Goal: Subscribe to service/newsletter

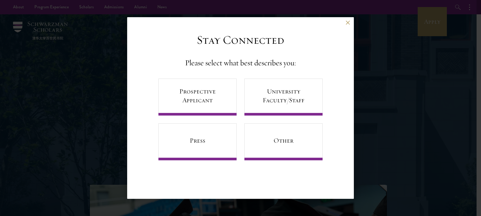
click at [79, 18] on div "Back Stay Connected Please select what best describes you: Prospective Applican…" at bounding box center [240, 108] width 481 height 185
click at [194, 95] on link "Prospective Applicant" at bounding box center [197, 97] width 78 height 37
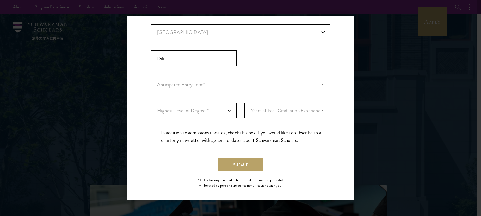
scroll to position [138, 0]
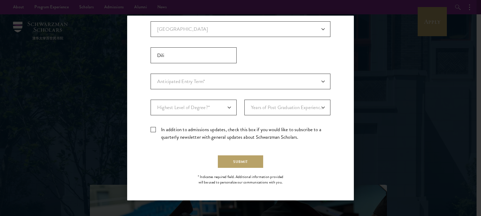
click at [151, 129] on label "In addition to admissions updates, check this box if you would like to subscrib…" at bounding box center [241, 133] width 180 height 15
click at [151, 129] on input "In addition to admissions updates, check this box if you would like to subscrib…" at bounding box center [241, 127] width 180 height 3
checkbox input "true"
click at [251, 165] on button "Submit" at bounding box center [240, 162] width 45 height 13
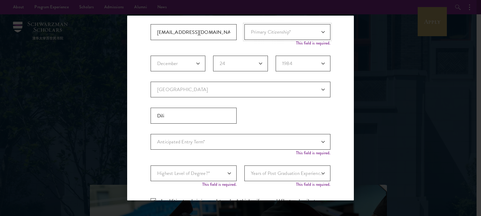
scroll to position [104, 0]
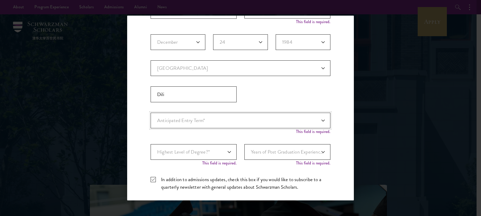
click at [316, 121] on select "Anticipated Entry Term* [DATE] (Application opens [DATE]) Just Exploring" at bounding box center [241, 121] width 180 height 16
click at [319, 119] on select "Anticipated Entry Term* [DATE] (Application opens [DATE]) Just Exploring" at bounding box center [241, 121] width 180 height 16
select select "e64b8ab3-eabb-4867-96d5-7e6b4840665f"
click at [151, 113] on select "Anticipated Entry Term* [DATE] (Application opens [DATE]) Just Exploring" at bounding box center [241, 121] width 180 height 16
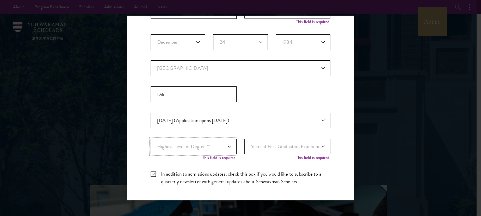
click at [227, 146] on select "Highest Level of Degree?* PHD Bachelor's Master's Current Undergraduate Student" at bounding box center [194, 147] width 86 height 16
select select "baef124f-e103-44b1-8ca6-5d0669438e44"
click at [151, 139] on select "Highest Level of Degree?* PHD Bachelor's Master's Current Undergraduate Student" at bounding box center [194, 147] width 86 height 16
click at [318, 145] on select "Years of Post Graduation Experience?* 1 2 3 4 5 6 7 8 9 10" at bounding box center [287, 147] width 86 height 16
select select "6"
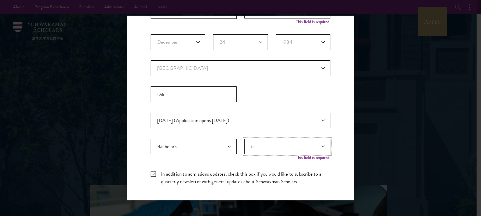
click at [244, 139] on select "Years of Post Graduation Experience?* 1 2 3 4 5 6 7 8 9 10" at bounding box center [287, 147] width 86 height 16
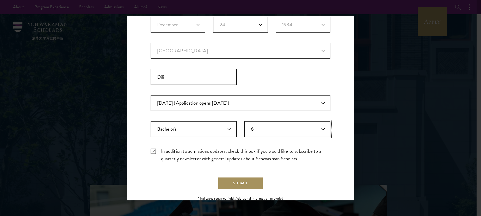
scroll to position [143, 0]
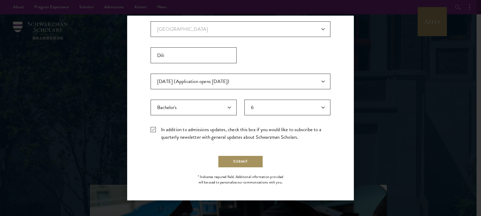
click at [234, 159] on button "Submit" at bounding box center [240, 162] width 45 height 13
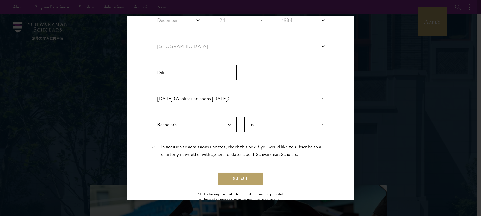
scroll to position [137, 0]
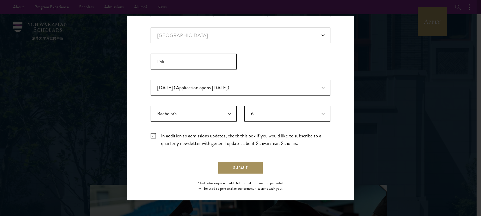
click at [244, 168] on button "Submit" at bounding box center [240, 168] width 45 height 13
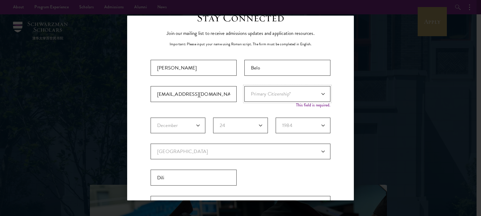
scroll to position [13, 0]
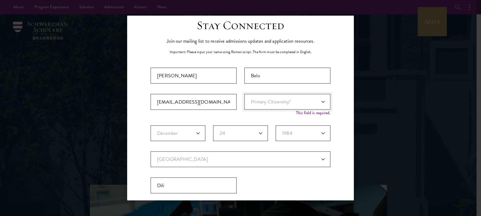
click at [318, 104] on select "Primary Citizenship* [GEOGRAPHIC_DATA] [DEMOGRAPHIC_DATA] [DEMOGRAPHIC_DATA] [D…" at bounding box center [287, 102] width 86 height 16
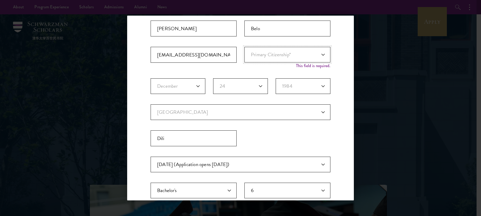
scroll to position [0, 0]
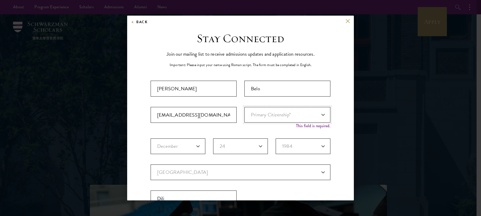
click at [317, 115] on select "Primary Citizenship* [GEOGRAPHIC_DATA] [DEMOGRAPHIC_DATA] [DEMOGRAPHIC_DATA] [D…" at bounding box center [287, 115] width 86 height 16
select select "TT"
click at [244, 107] on select "Primary Citizenship* [GEOGRAPHIC_DATA] [DEMOGRAPHIC_DATA] [DEMOGRAPHIC_DATA] [D…" at bounding box center [287, 115] width 86 height 16
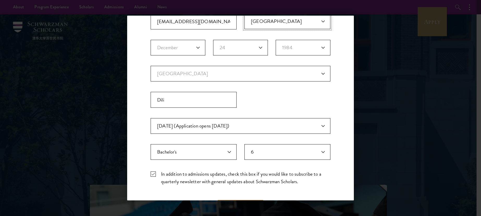
scroll to position [130, 0]
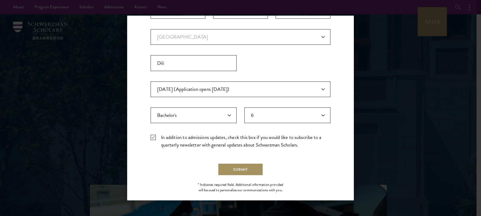
click at [235, 167] on button "Submit" at bounding box center [240, 169] width 45 height 13
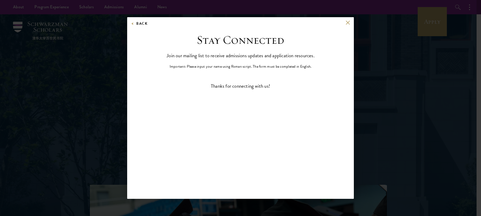
scroll to position [0, 0]
